Goal: Task Accomplishment & Management: Complete application form

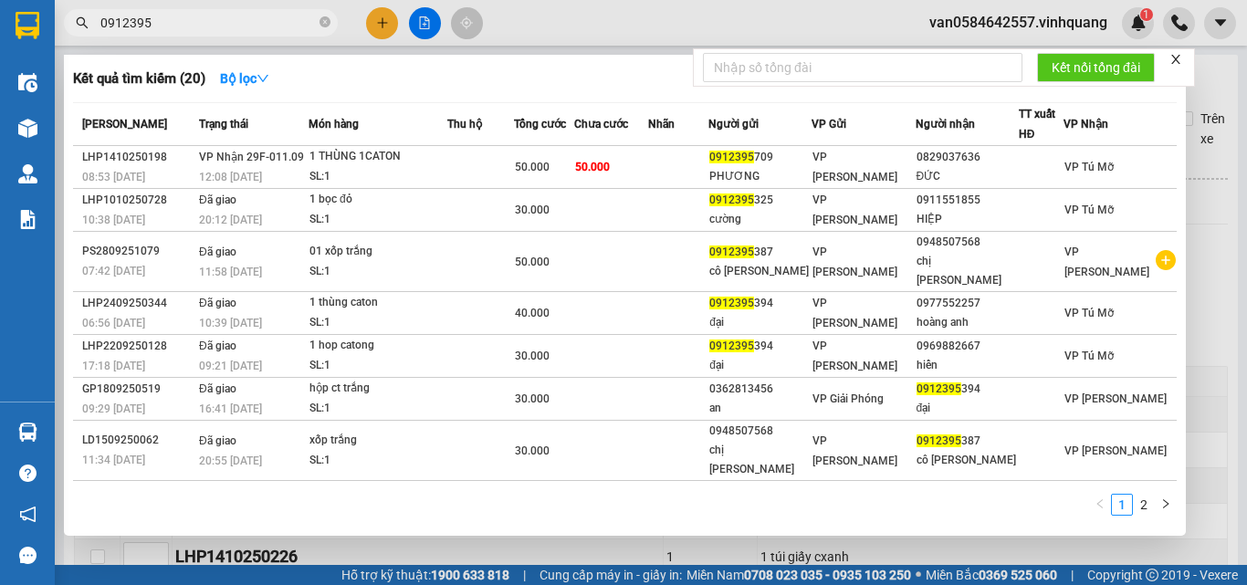
scroll to position [578, 0]
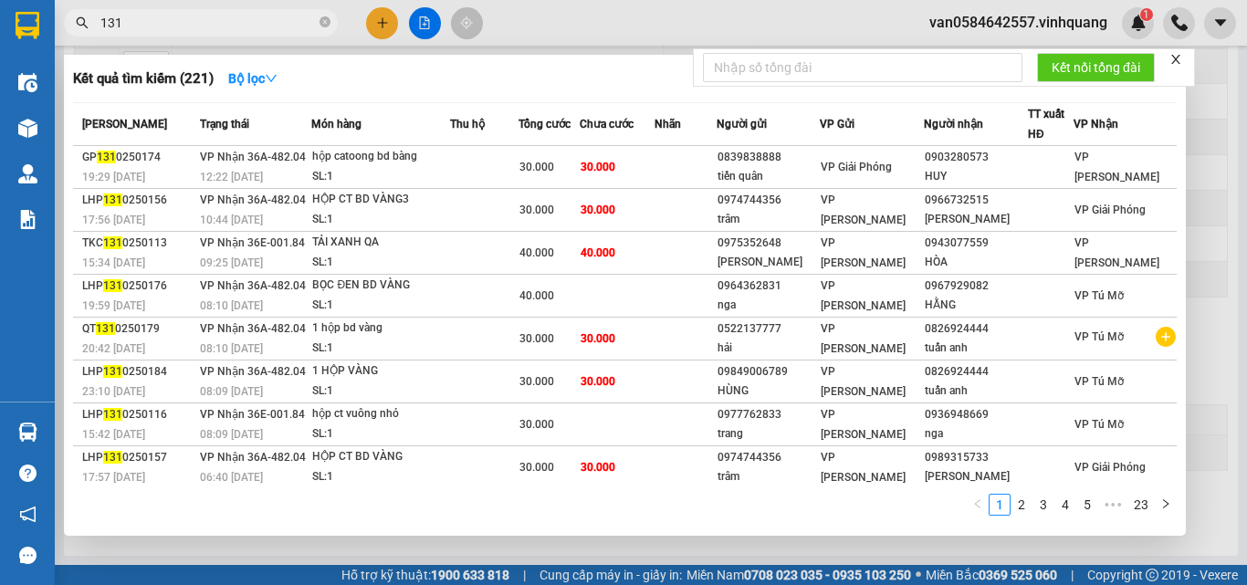
click at [154, 20] on input "131" at bounding box center [207, 23] width 215 height 20
click at [142, 27] on input "131" at bounding box center [207, 23] width 215 height 20
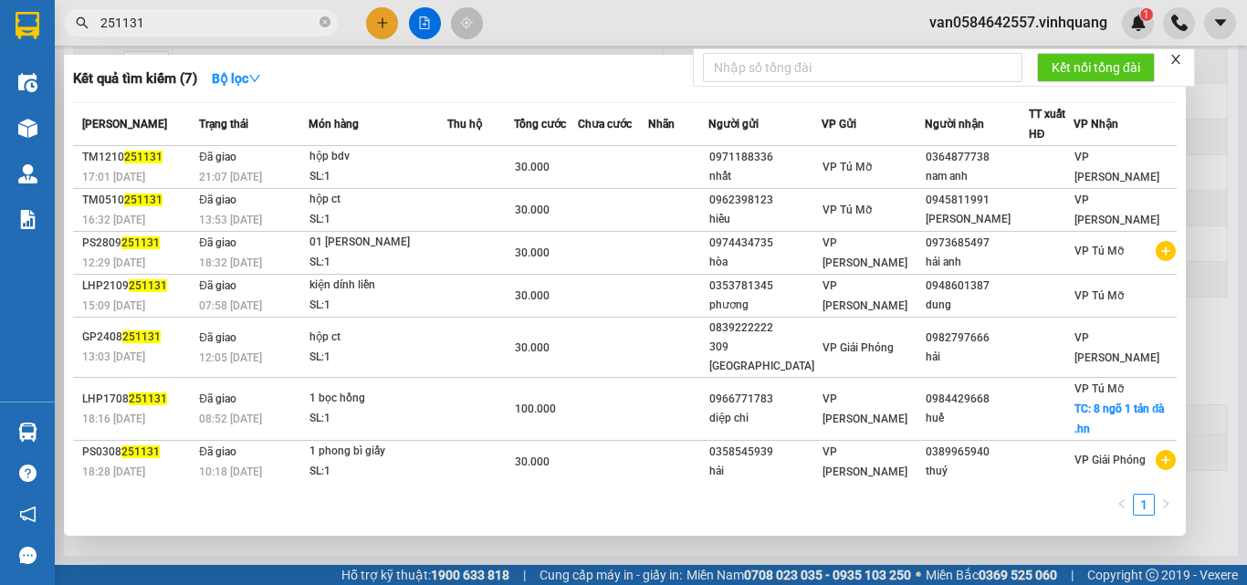
click at [162, 26] on input "251131" at bounding box center [207, 23] width 215 height 20
click at [148, 18] on input "251131" at bounding box center [207, 23] width 215 height 20
drag, startPoint x: 127, startPoint y: 22, endPoint x: 151, endPoint y: 22, distance: 24.6
click at [151, 22] on input "251131" at bounding box center [207, 23] width 215 height 20
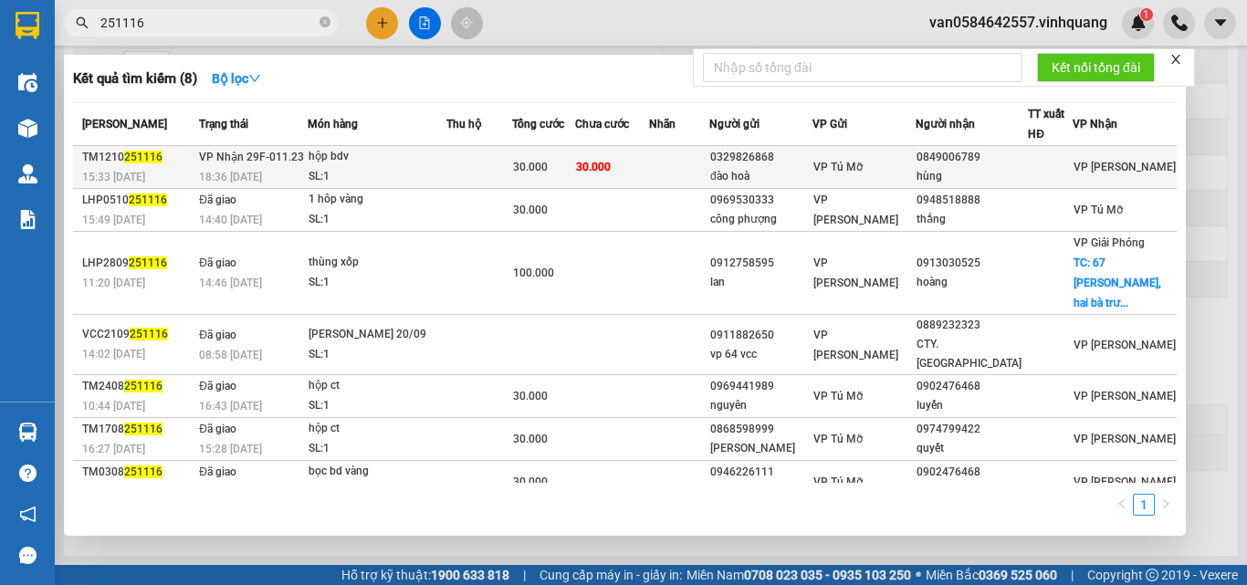
type input "251116"
click at [442, 177] on div "SL: 1" at bounding box center [376, 177] width 137 height 20
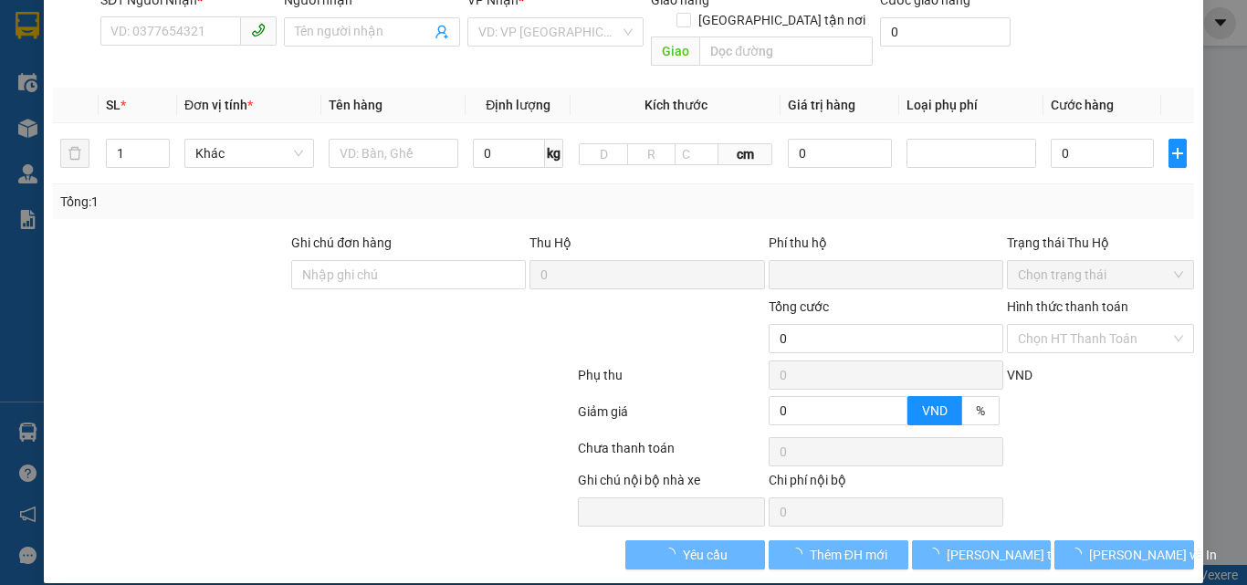
type input "0329826868"
type input "đào hoà"
type input "0849006789"
type input "hùng"
type input "0"
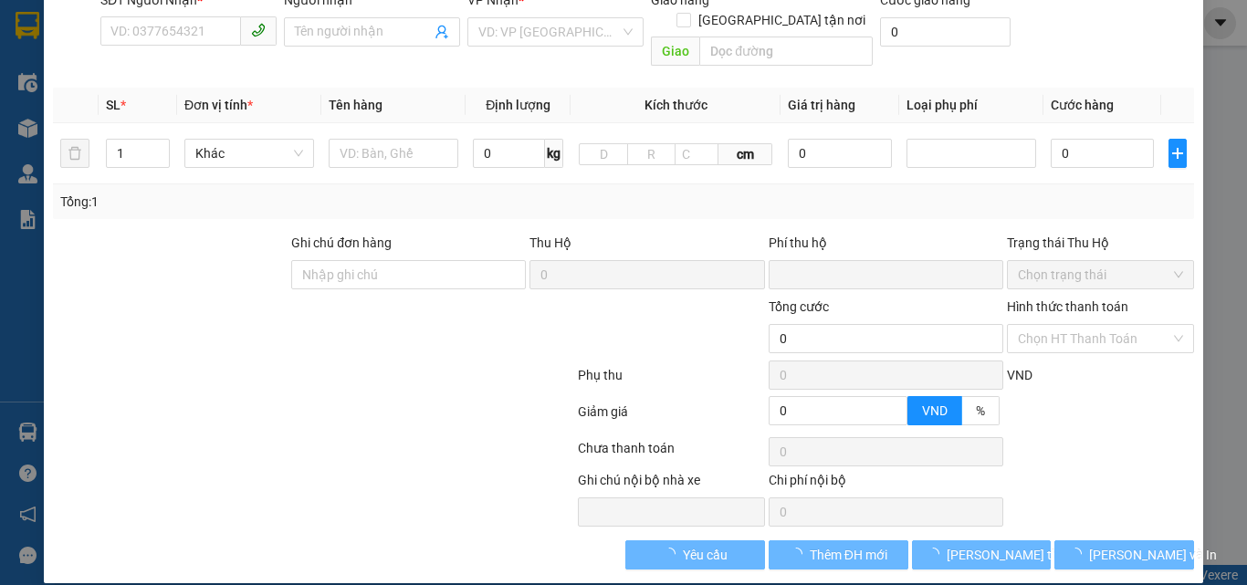
type input "30.000"
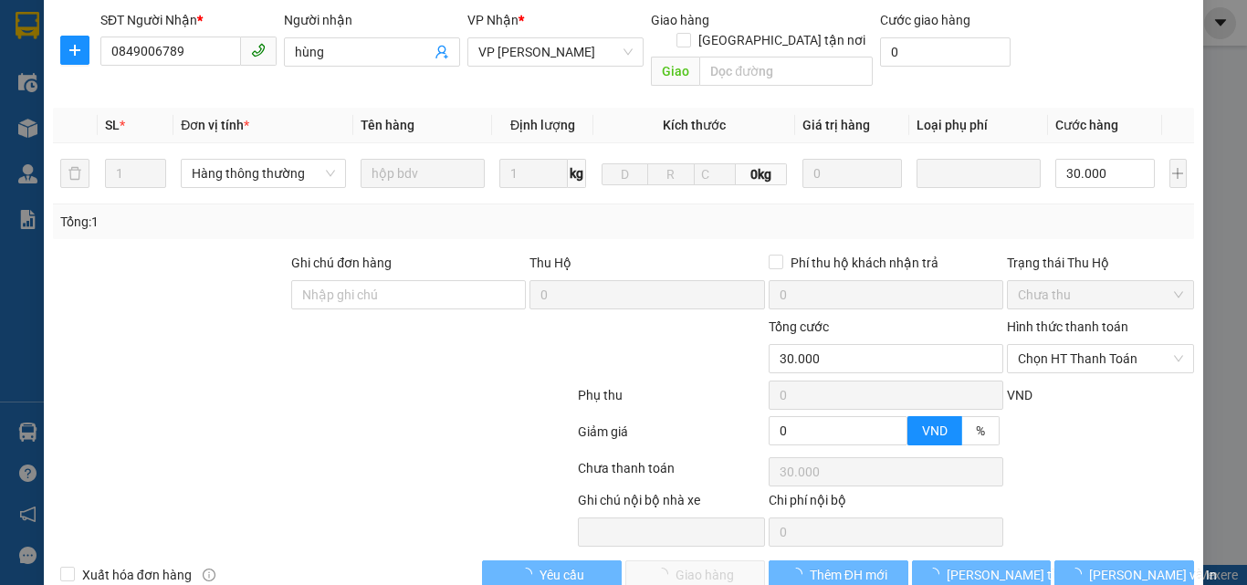
scroll to position [244, 0]
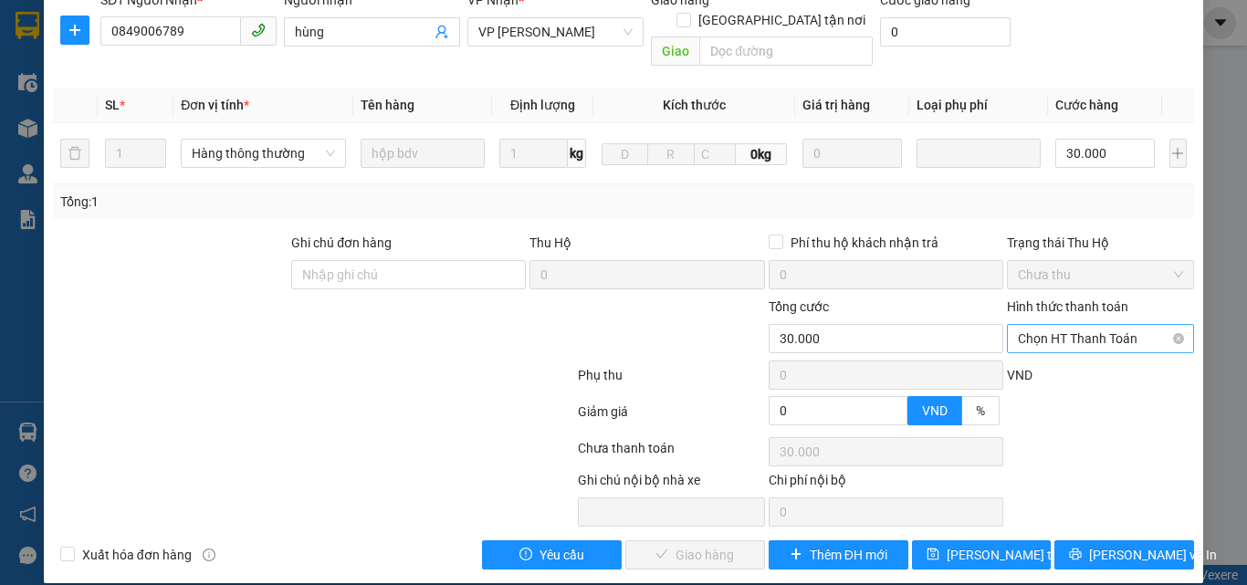
click at [1084, 325] on span "Chọn HT Thanh Toán" at bounding box center [1100, 338] width 165 height 27
click at [1072, 355] on div "Tại văn phòng" at bounding box center [1088, 355] width 163 height 20
type input "0"
click at [726, 545] on span "[PERSON_NAME] và Giao hàng" at bounding box center [747, 555] width 175 height 20
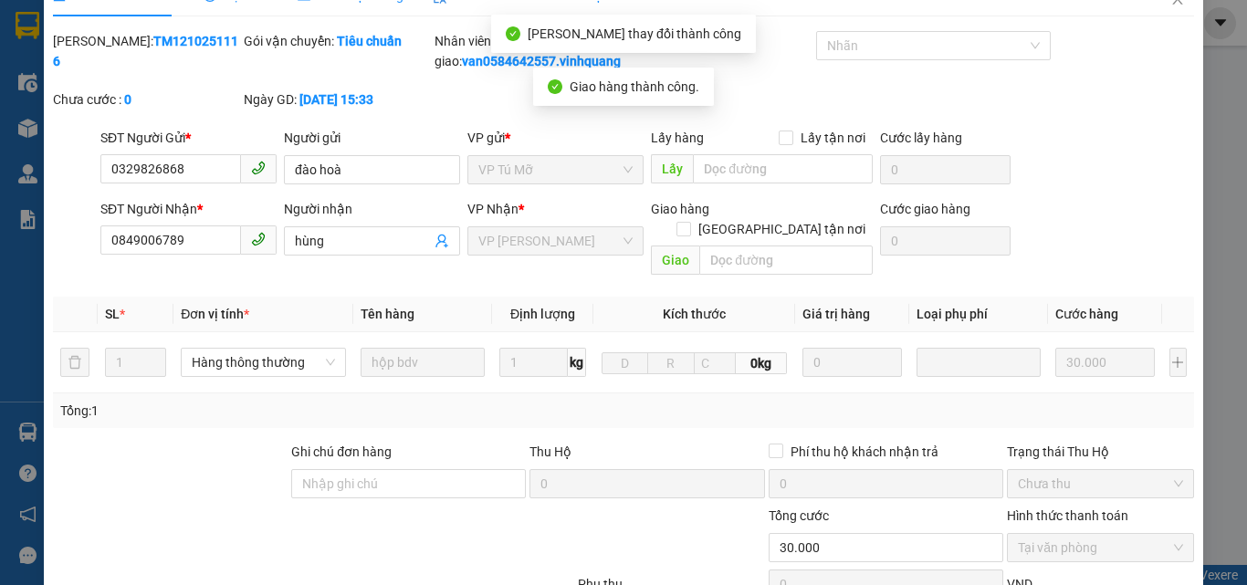
scroll to position [0, 0]
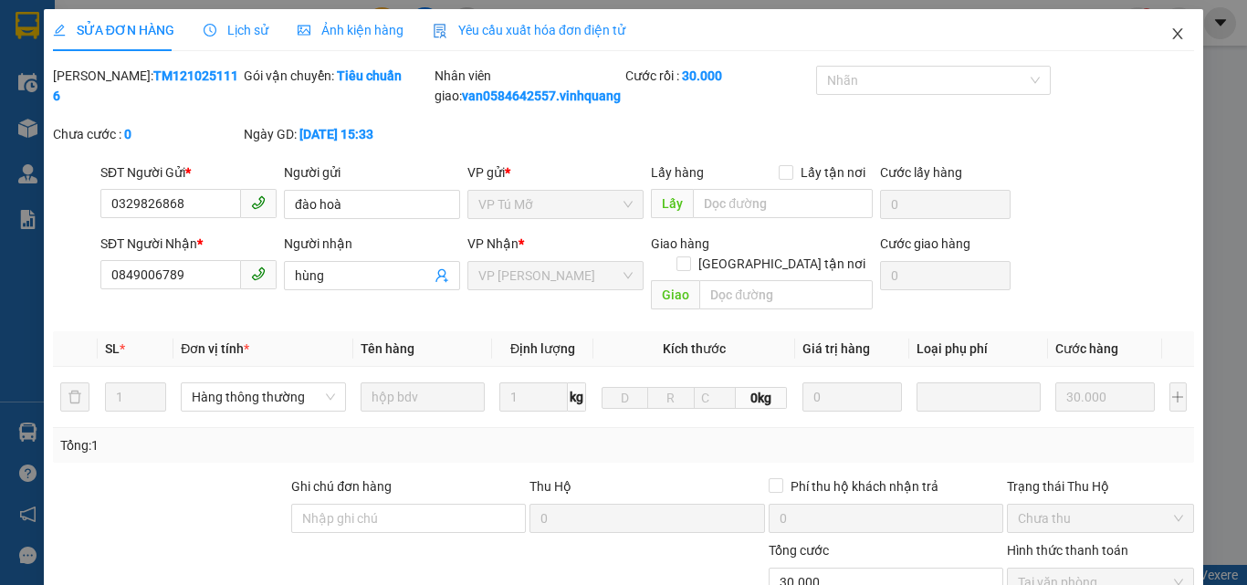
click at [1170, 36] on icon "close" at bounding box center [1177, 33] width 15 height 15
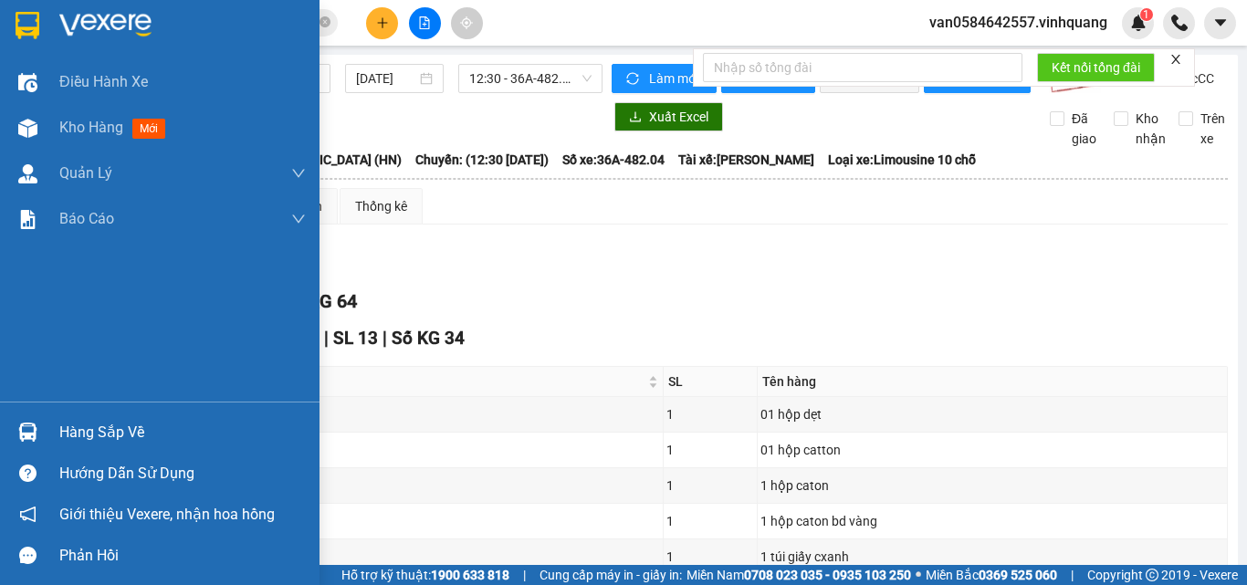
click at [108, 433] on td at bounding box center [98, 415] width 46 height 36
click at [54, 430] on div "Hàng sắp về" at bounding box center [159, 432] width 319 height 41
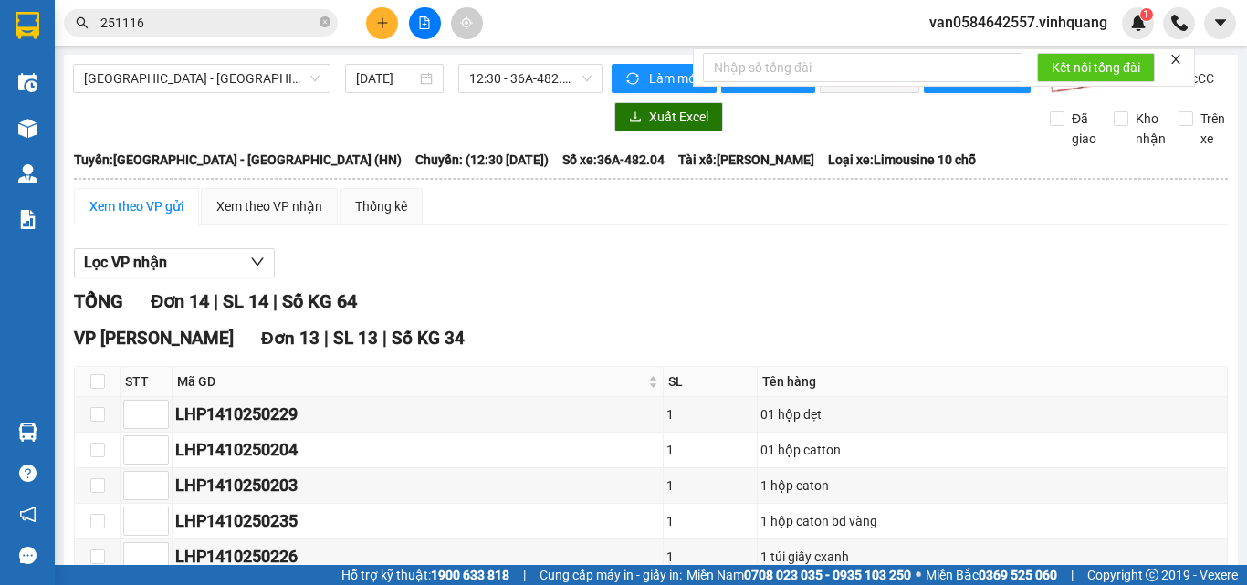
click at [607, 269] on section "Kết quả tìm kiếm ( 8 ) Bộ lọc Mã ĐH Trạng thái Món hàng Thu hộ Tổng cước Chưa c…" at bounding box center [623, 292] width 1247 height 585
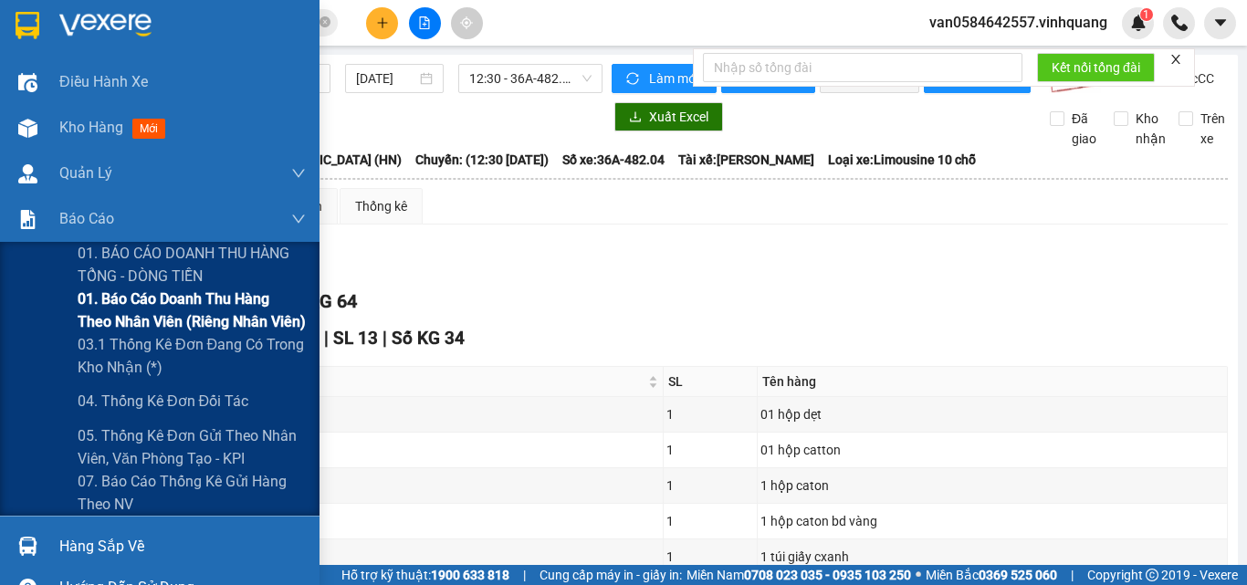
click at [122, 297] on span "01. Báo cáo doanh thu hàng theo nhân viên (riêng nhân viên)" at bounding box center [192, 310] width 228 height 46
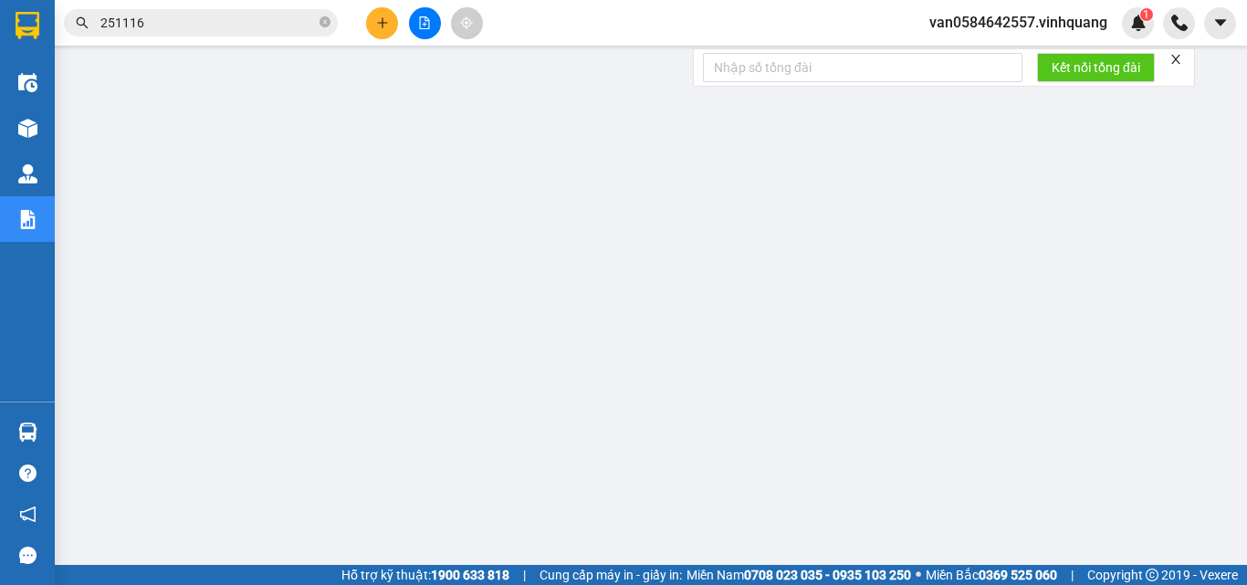
click at [156, 15] on input "251116" at bounding box center [207, 23] width 215 height 20
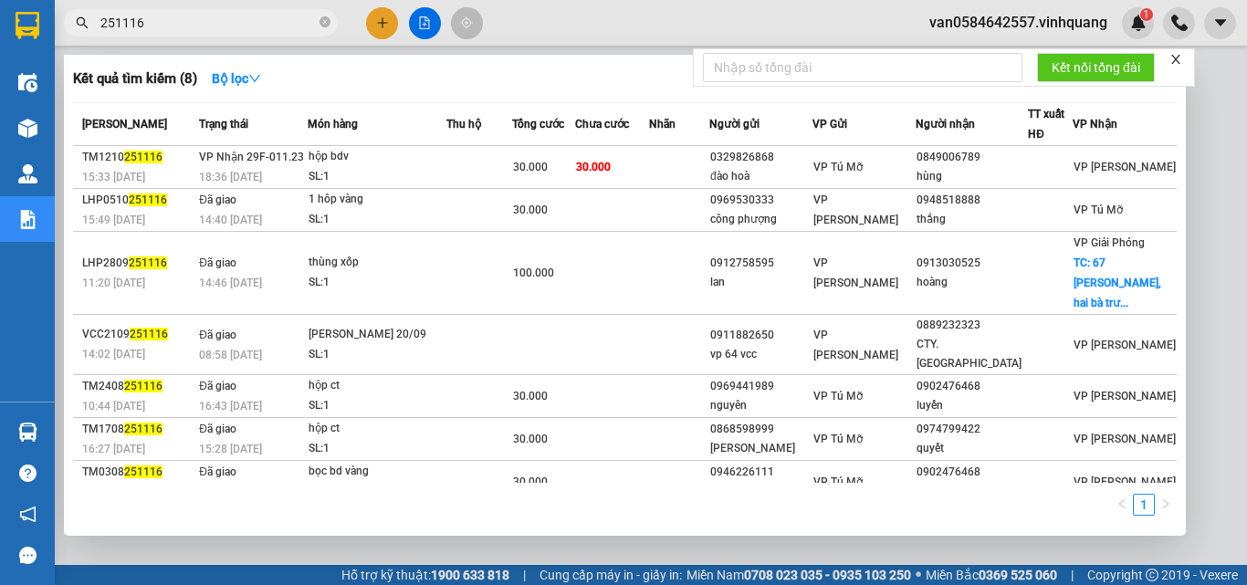
click at [156, 15] on input "251116" at bounding box center [207, 23] width 215 height 20
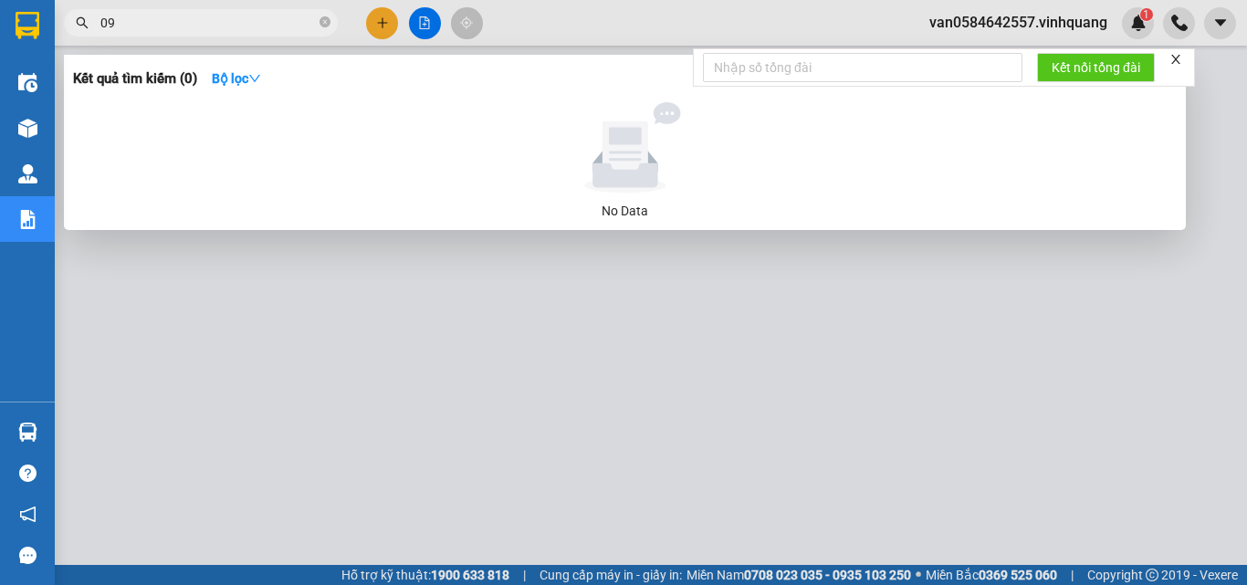
type input "0"
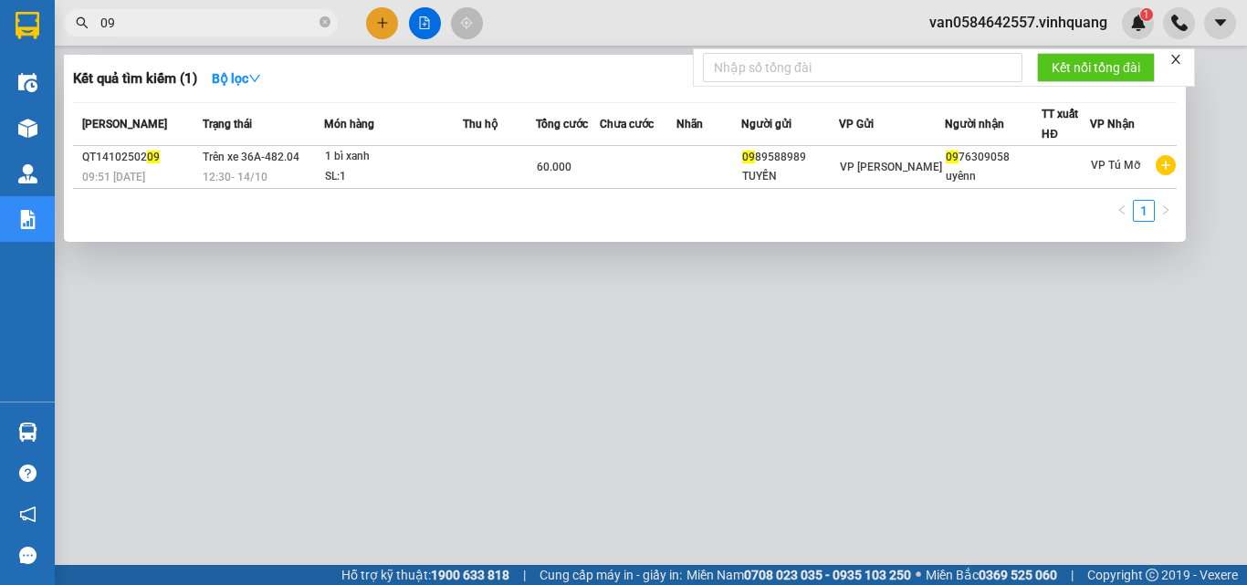
type input "0"
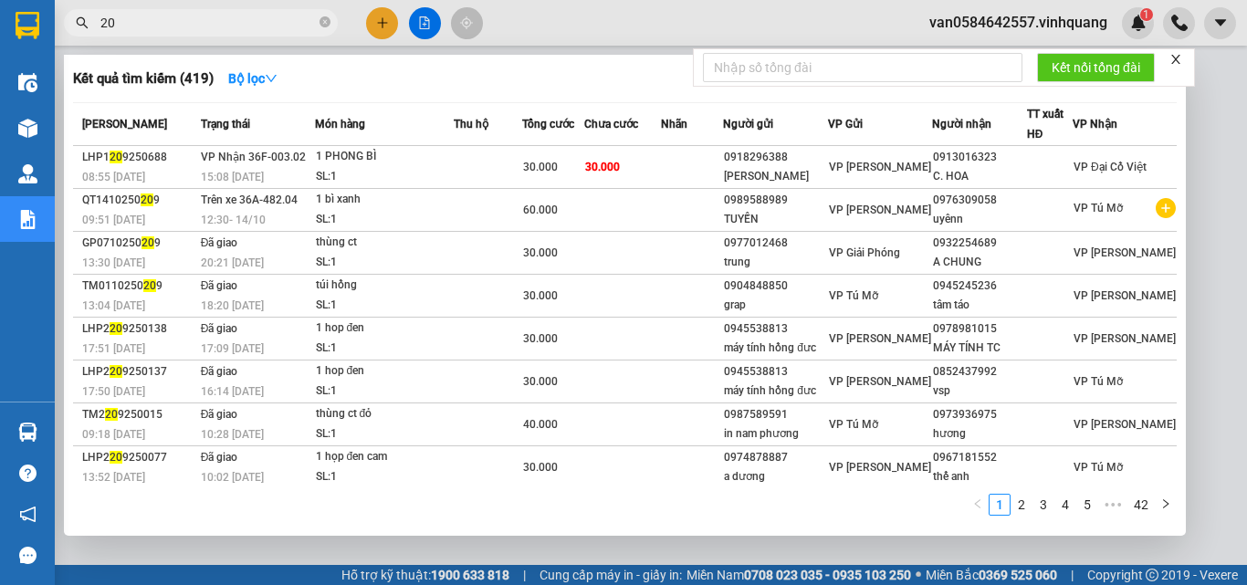
type input "2"
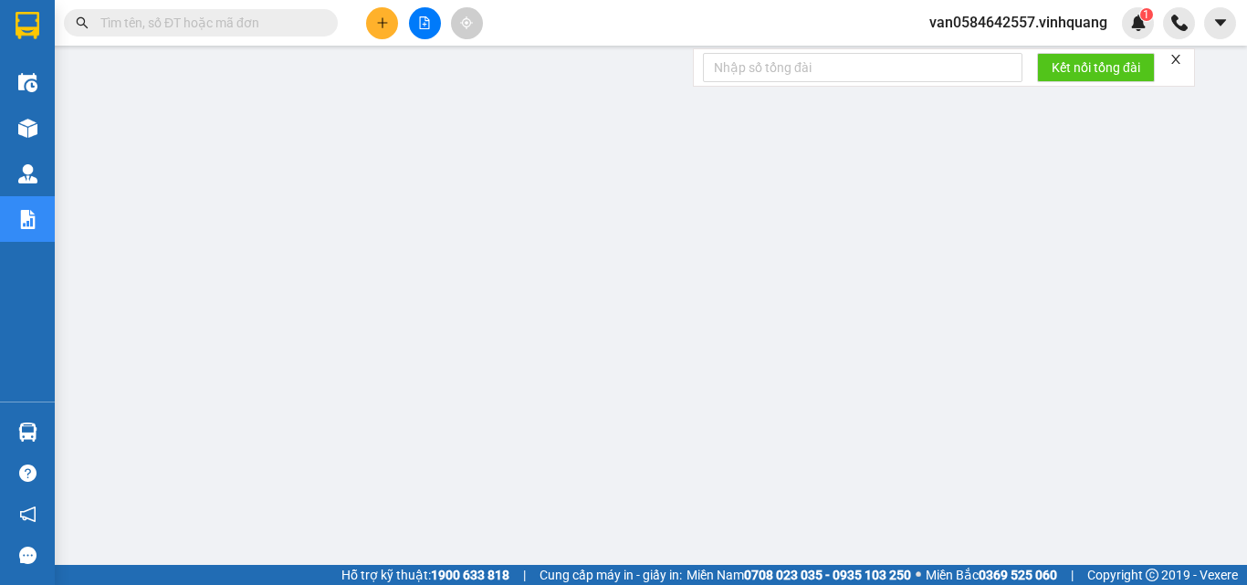
click at [160, 31] on input "text" at bounding box center [207, 23] width 215 height 20
click at [163, 31] on input "text" at bounding box center [207, 23] width 215 height 20
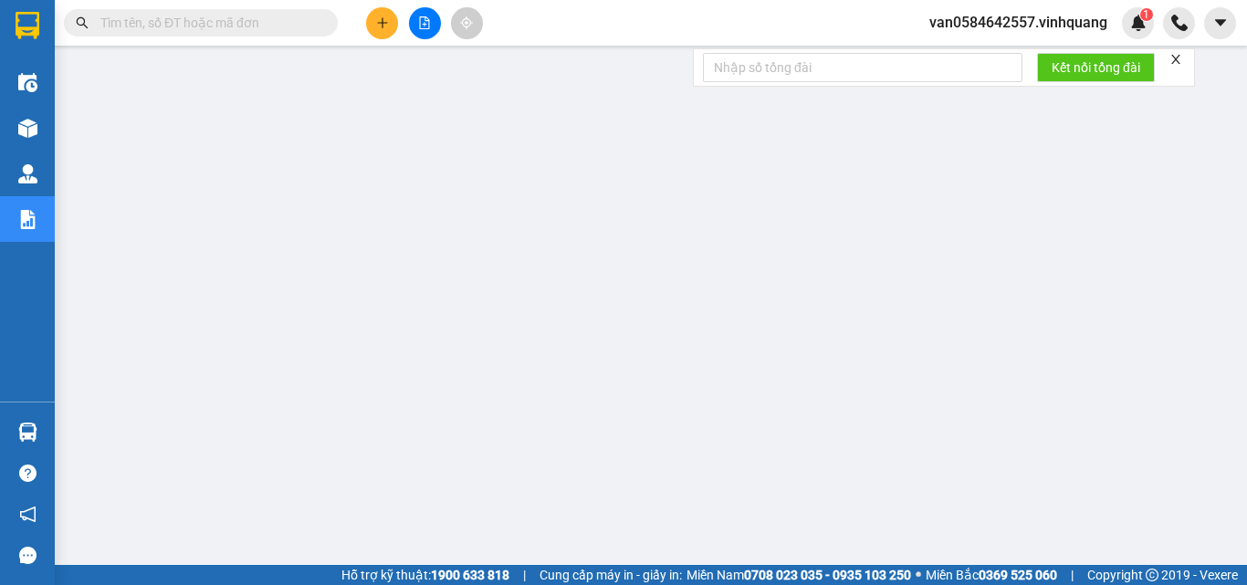
click at [163, 31] on input "text" at bounding box center [207, 23] width 215 height 20
click at [172, 26] on input "text" at bounding box center [207, 23] width 215 height 20
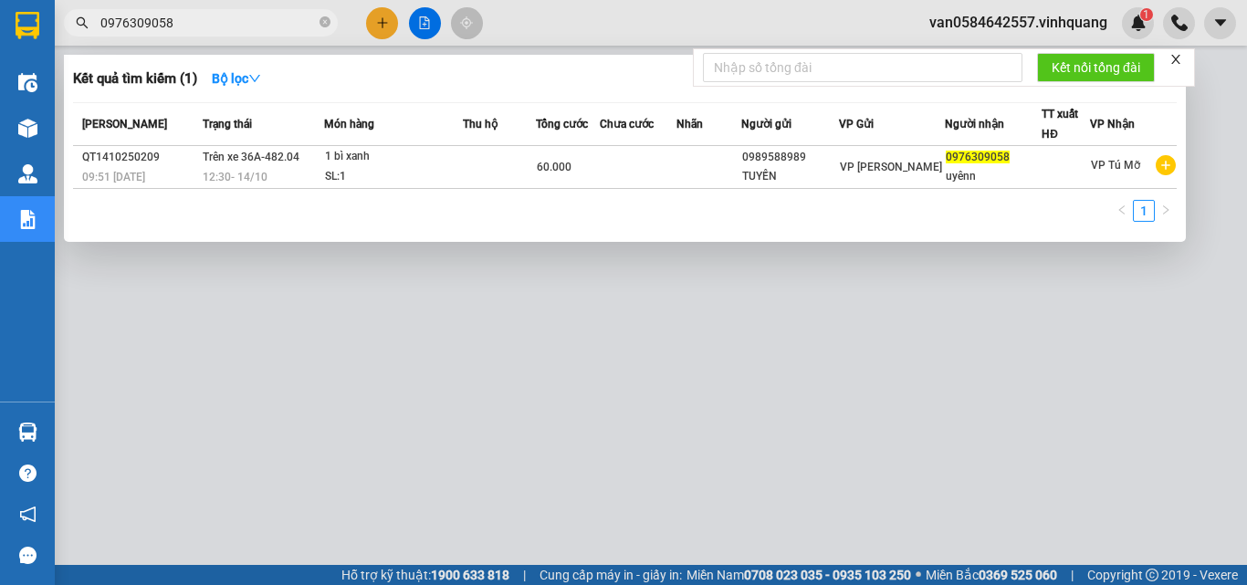
type input "0976309058"
click at [1074, 18] on div at bounding box center [623, 292] width 1247 height 585
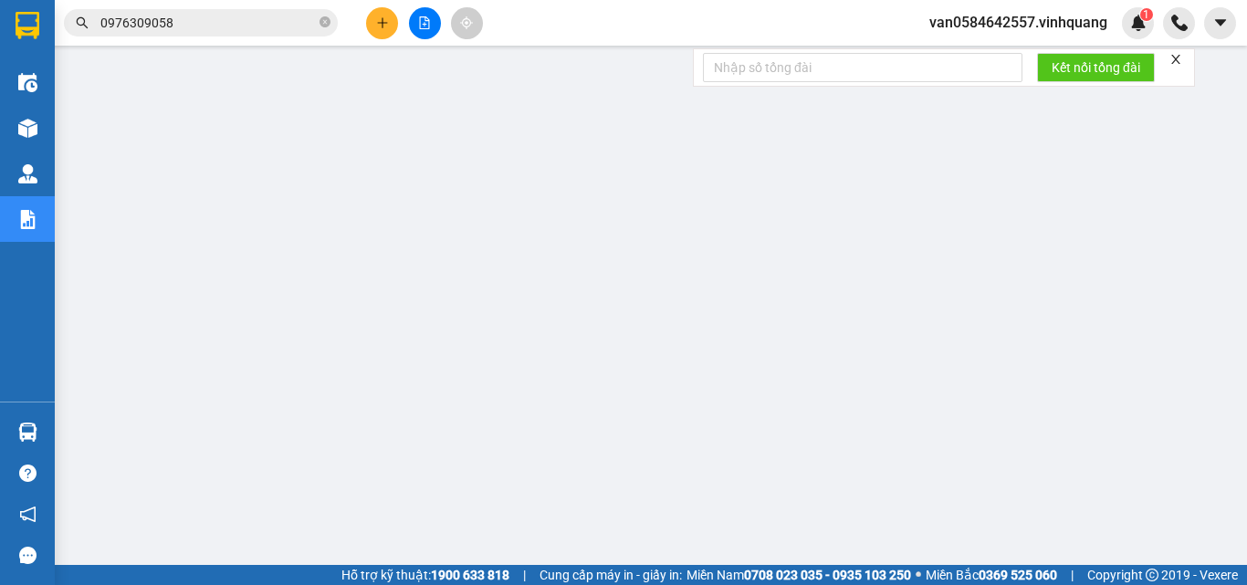
click at [1060, 19] on span "van0584642557.vinhquang" at bounding box center [1017, 22] width 207 height 23
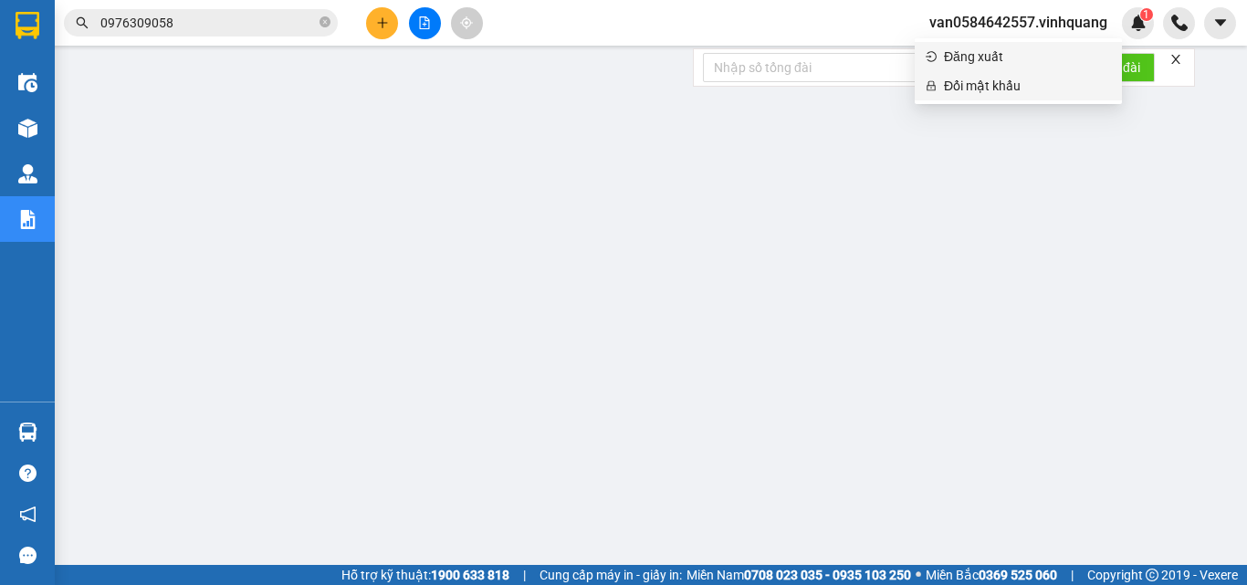
click at [1009, 67] on li "Đăng xuất" at bounding box center [1017, 56] width 207 height 29
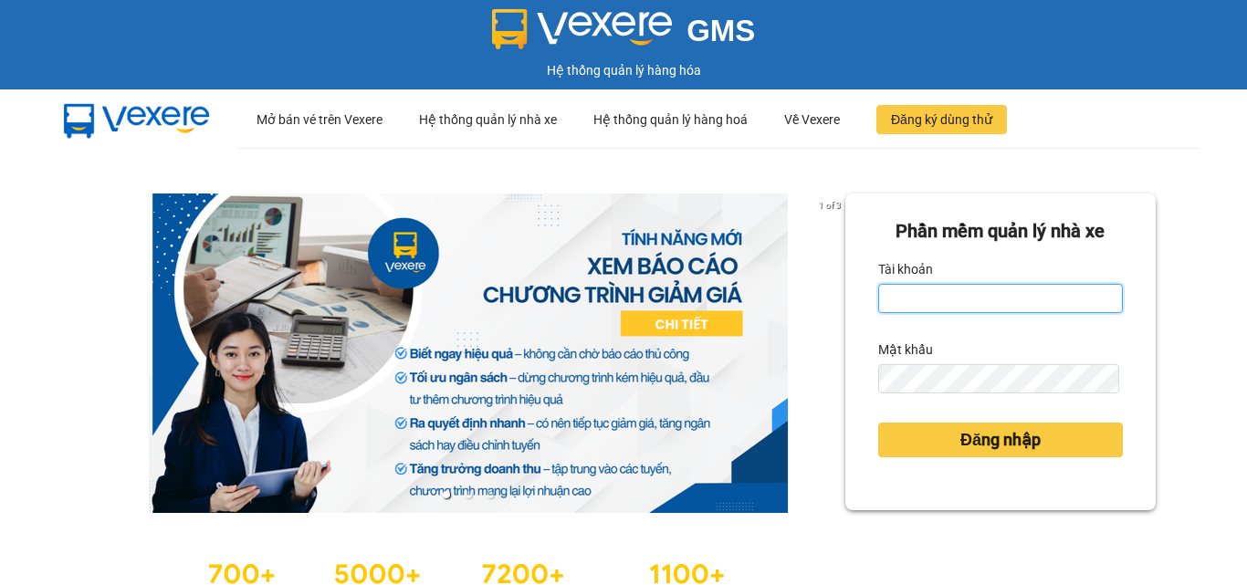
click at [1038, 292] on input "Tài khoản" at bounding box center [1000, 298] width 245 height 29
type input "vophuong0961025083.vinhquang"
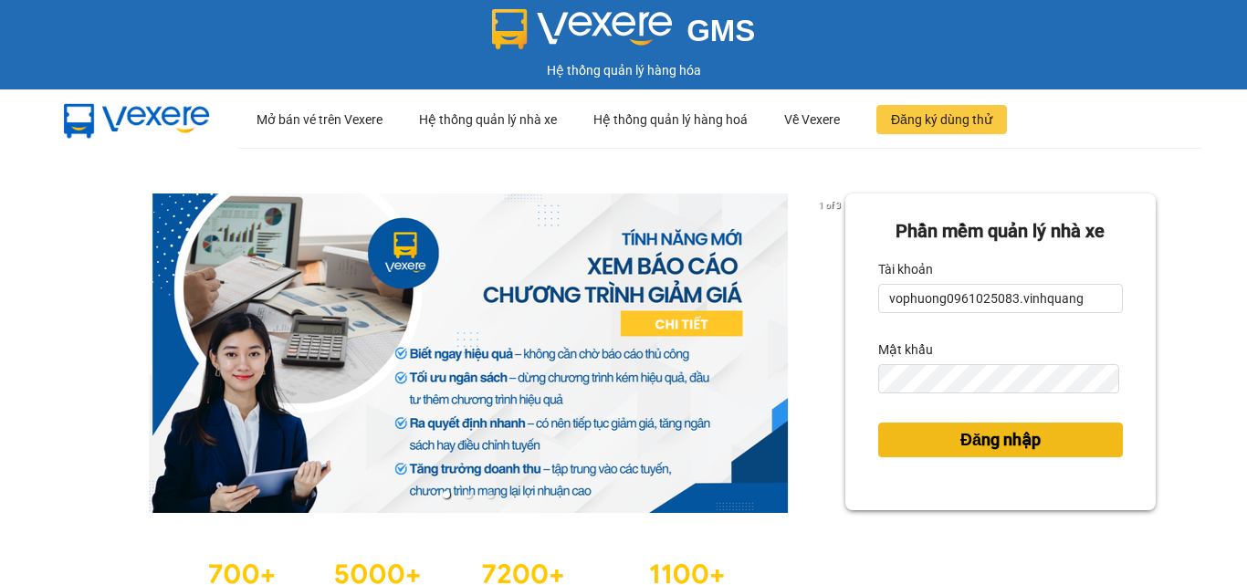
click at [960, 443] on span "Đăng nhập" at bounding box center [1000, 440] width 80 height 26
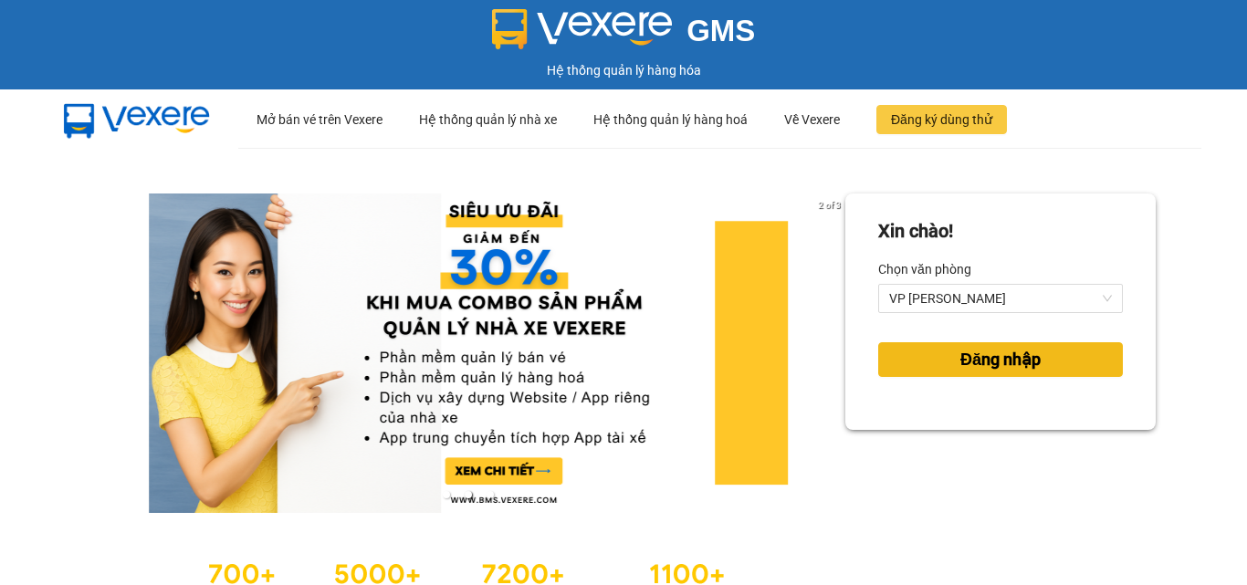
drag, startPoint x: 973, startPoint y: 376, endPoint x: 950, endPoint y: 356, distance: 30.4
click at [971, 376] on button "Đăng nhập" at bounding box center [1000, 359] width 245 height 35
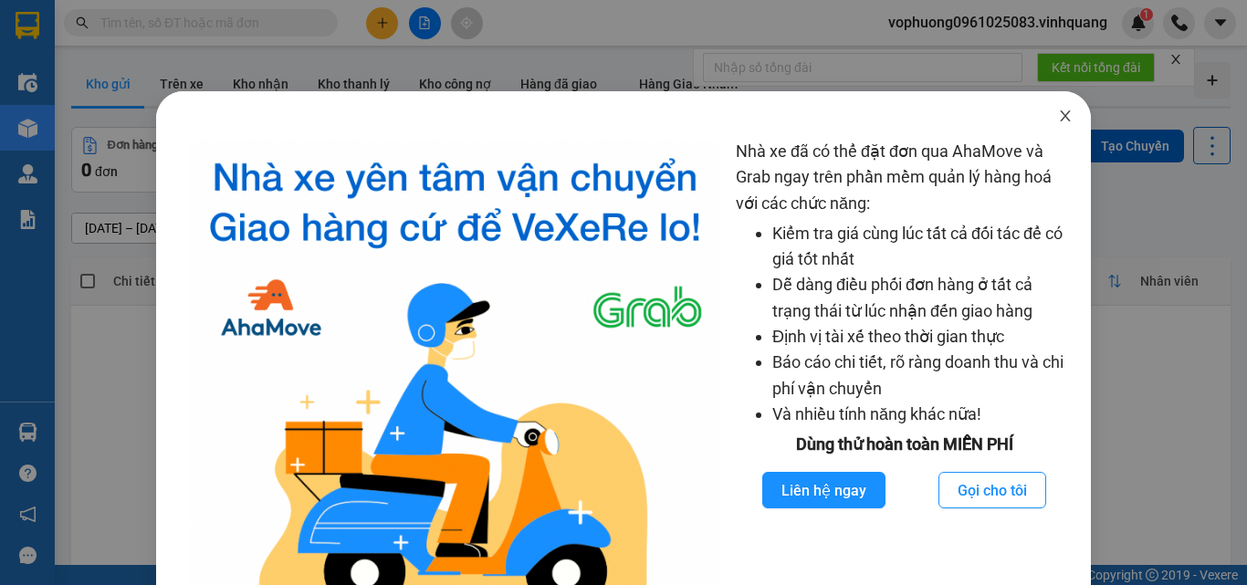
click at [1060, 113] on icon "close" at bounding box center [1065, 115] width 10 height 11
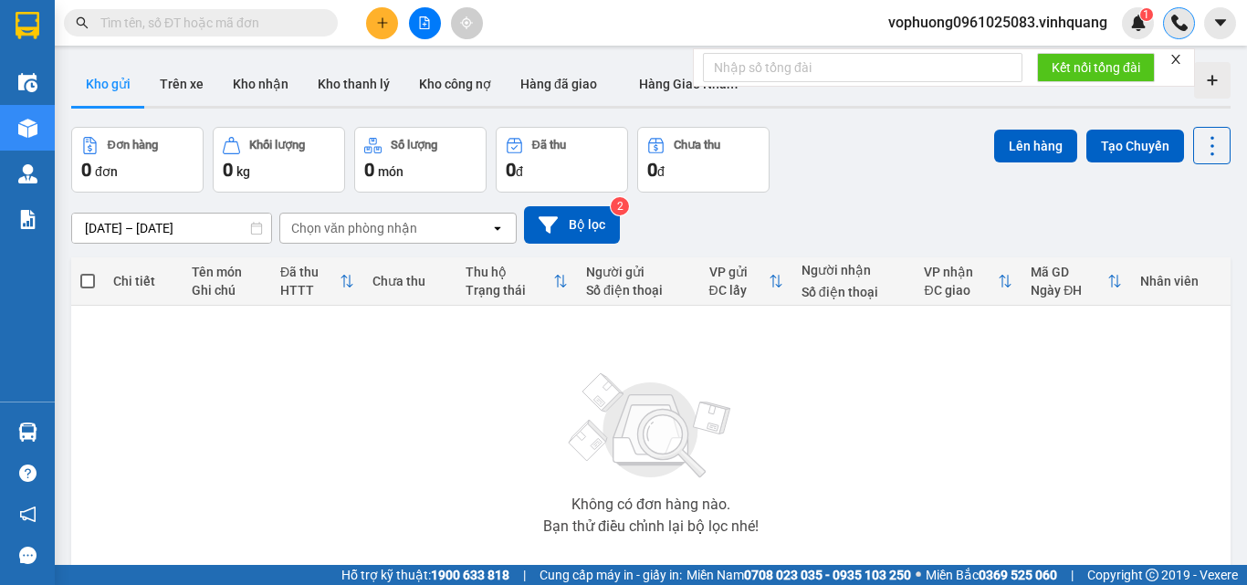
click at [1175, 16] on img at bounding box center [1179, 23] width 16 height 16
click at [256, 27] on input "text" at bounding box center [207, 23] width 215 height 20
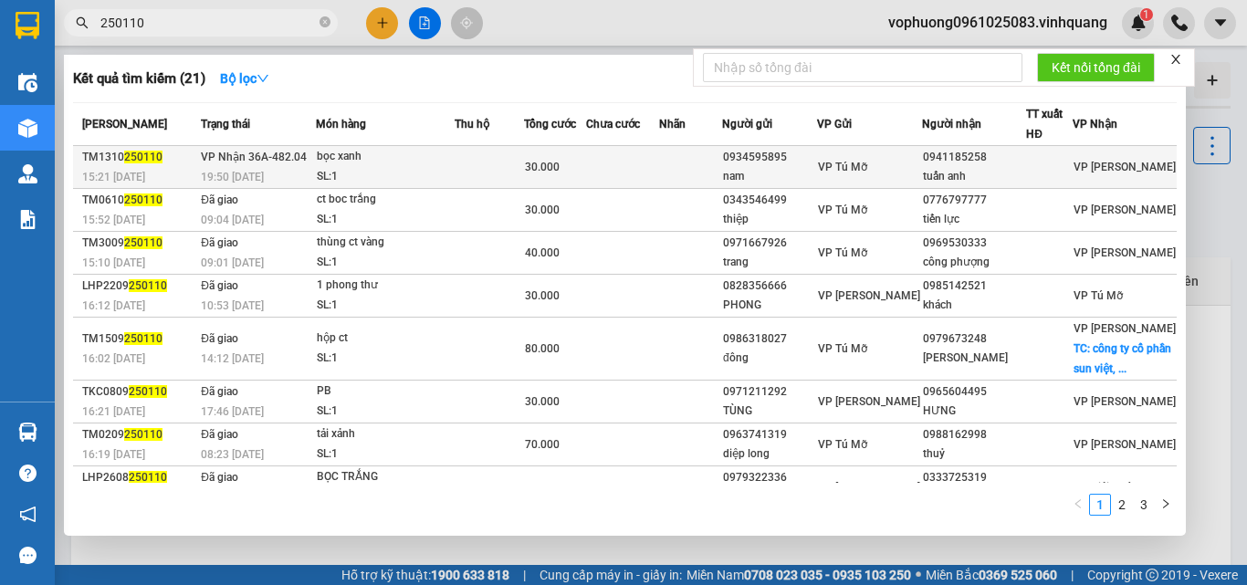
type input "250110"
click at [694, 172] on td at bounding box center [690, 167] width 63 height 43
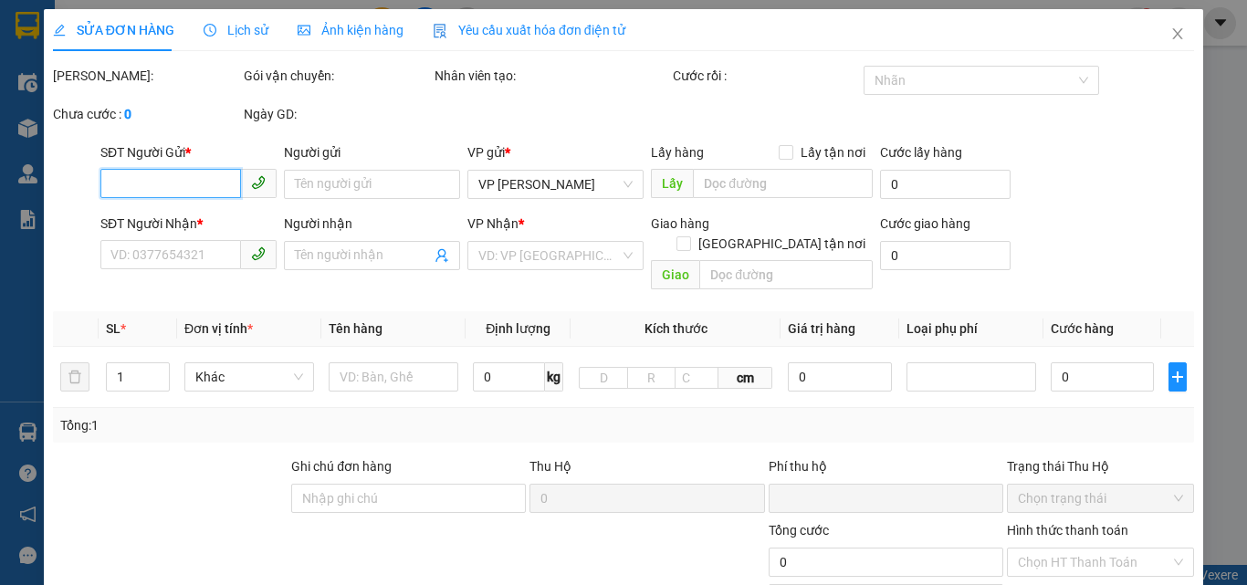
type input "0934595895"
type input "nam"
type input "0941185258"
type input "tuấn anh"
type input "0"
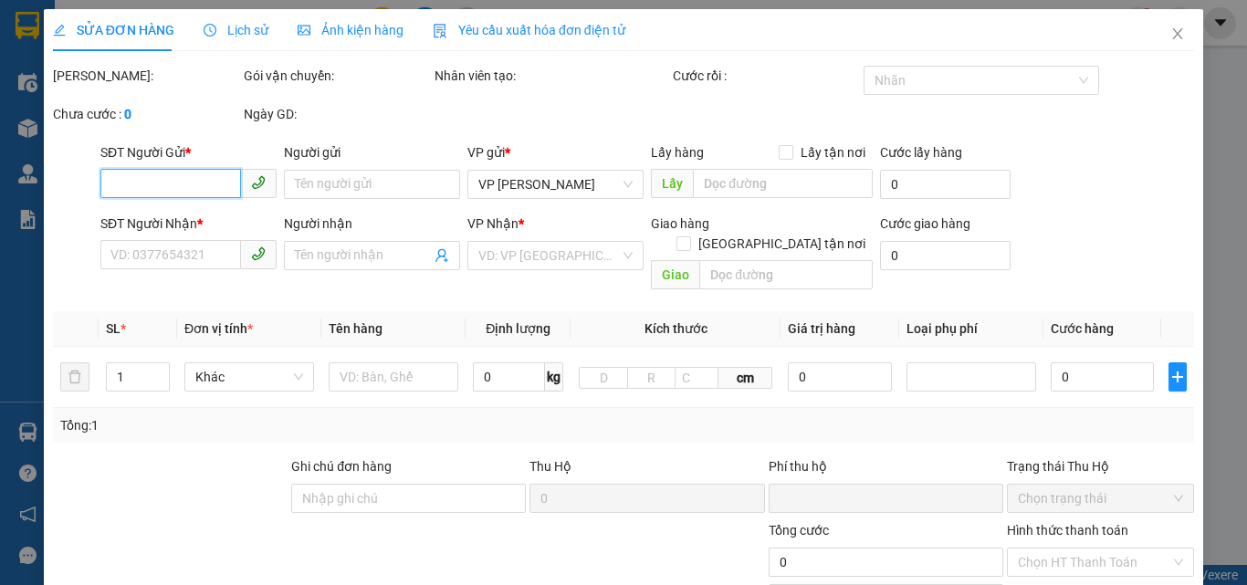
type input "30.000"
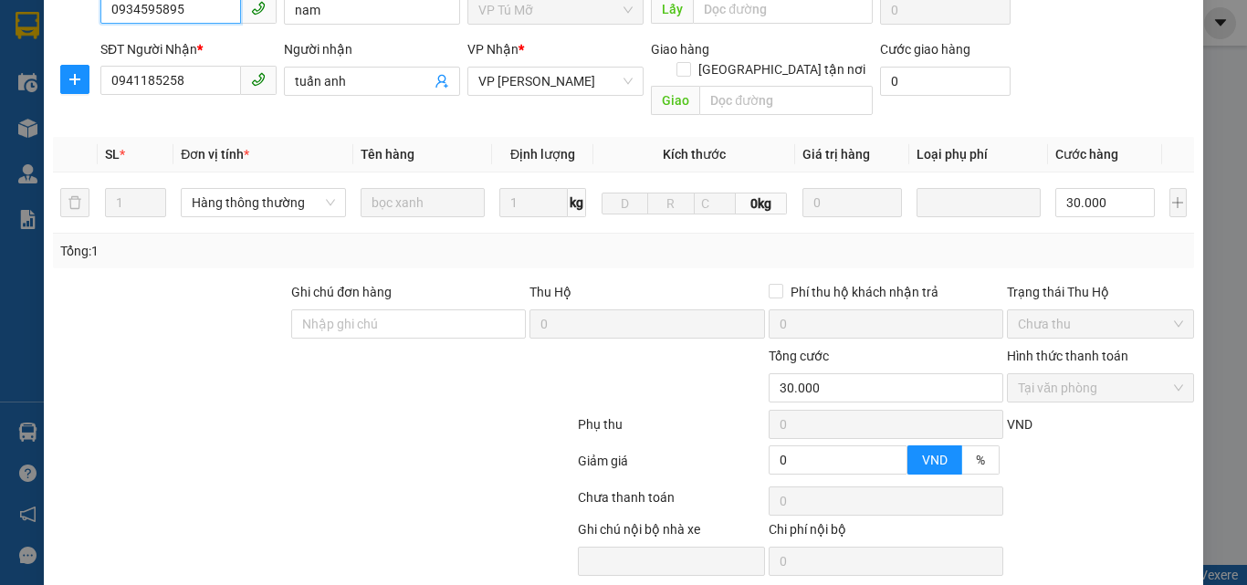
scroll to position [244, 0]
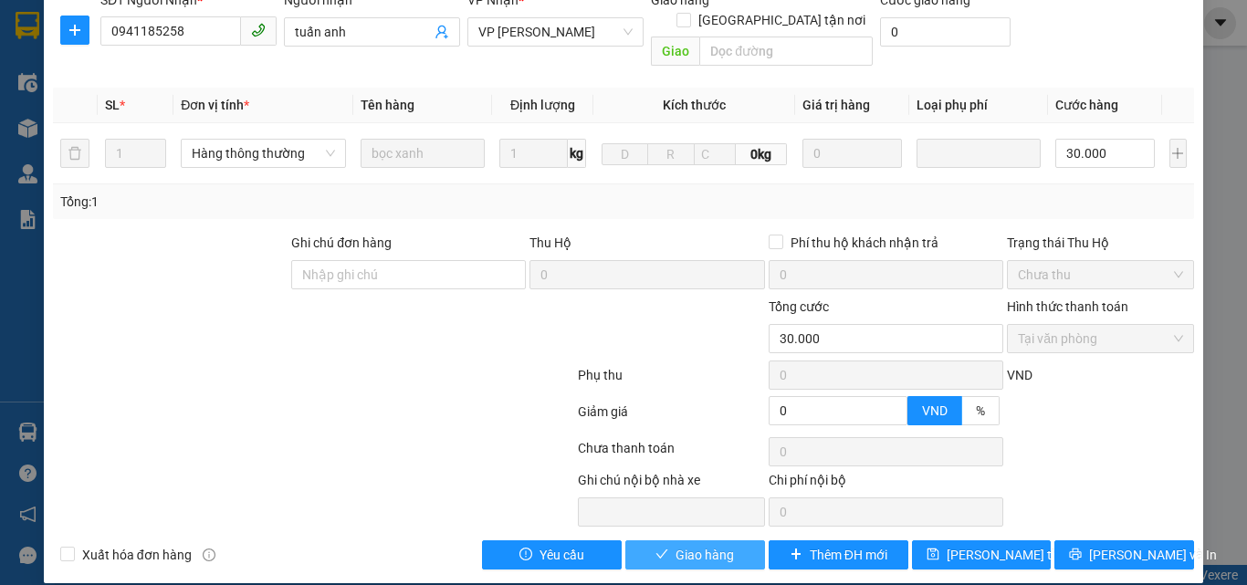
click at [693, 545] on span "Giao hàng" at bounding box center [704, 555] width 58 height 20
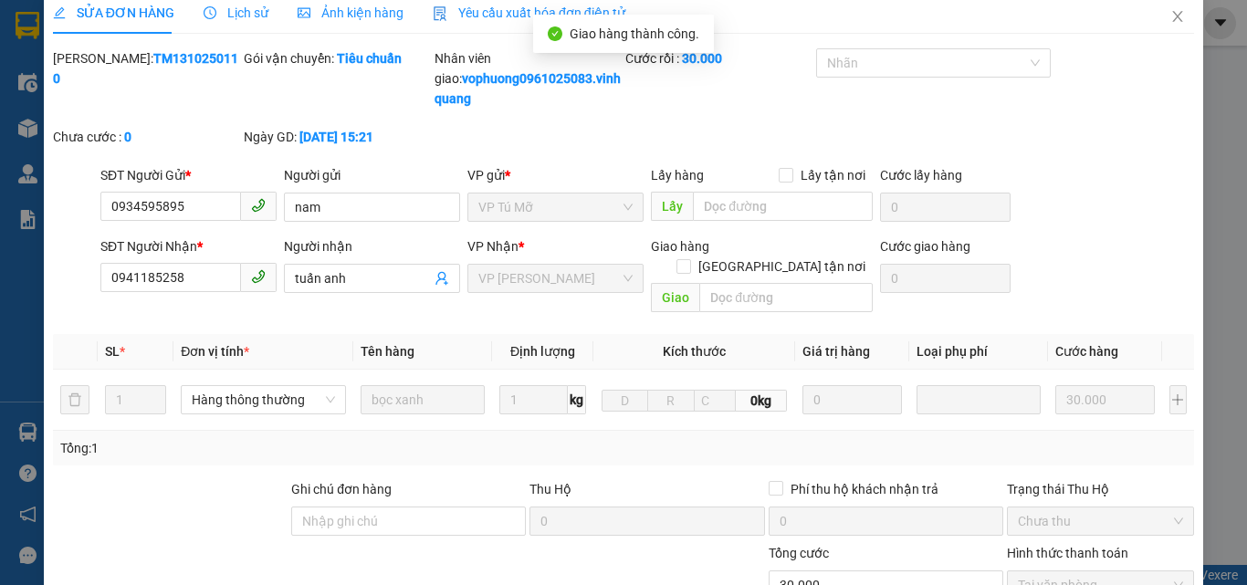
scroll to position [0, 0]
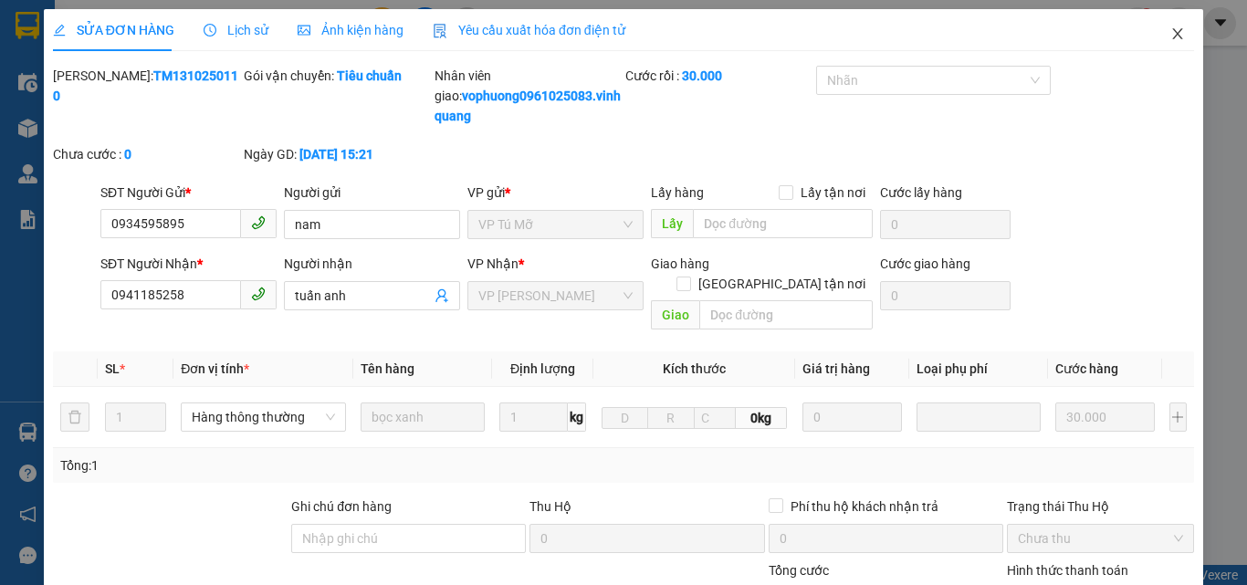
click at [1173, 33] on icon "close" at bounding box center [1178, 33] width 10 height 11
